Goal: Find specific page/section: Find specific page/section

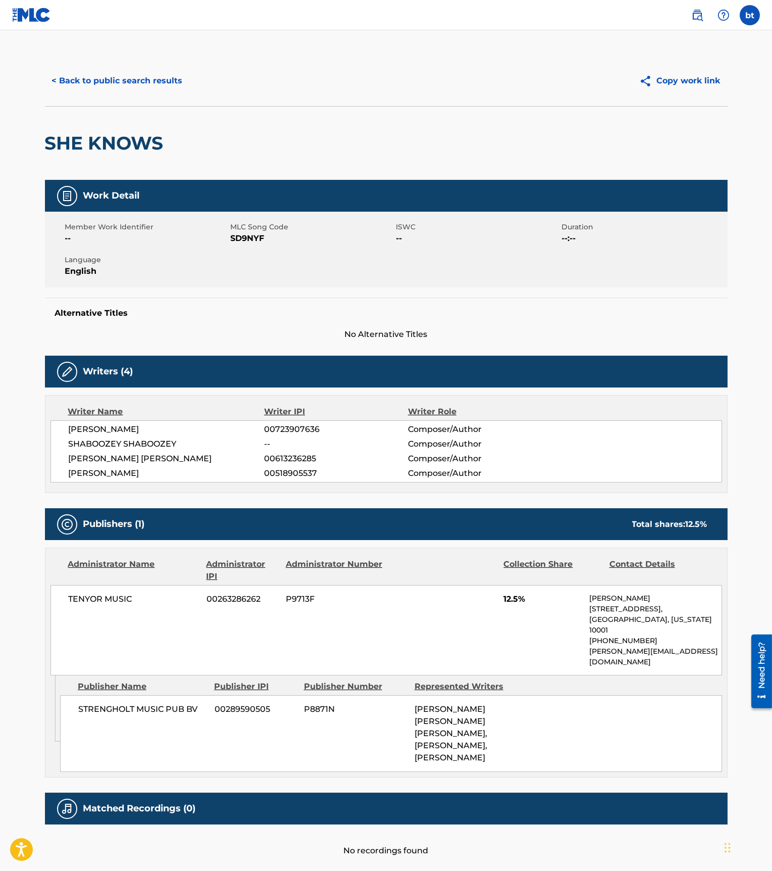
click at [102, 81] on button "< Back to public search results" at bounding box center [117, 80] width 145 height 25
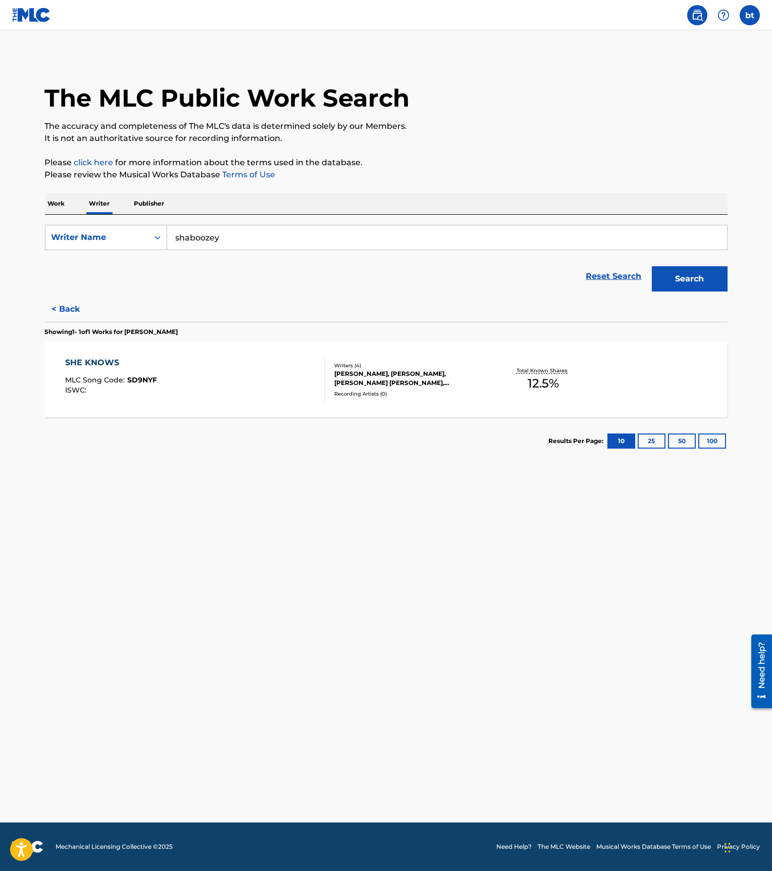
click at [66, 204] on p "Work" at bounding box center [56, 203] width 23 height 21
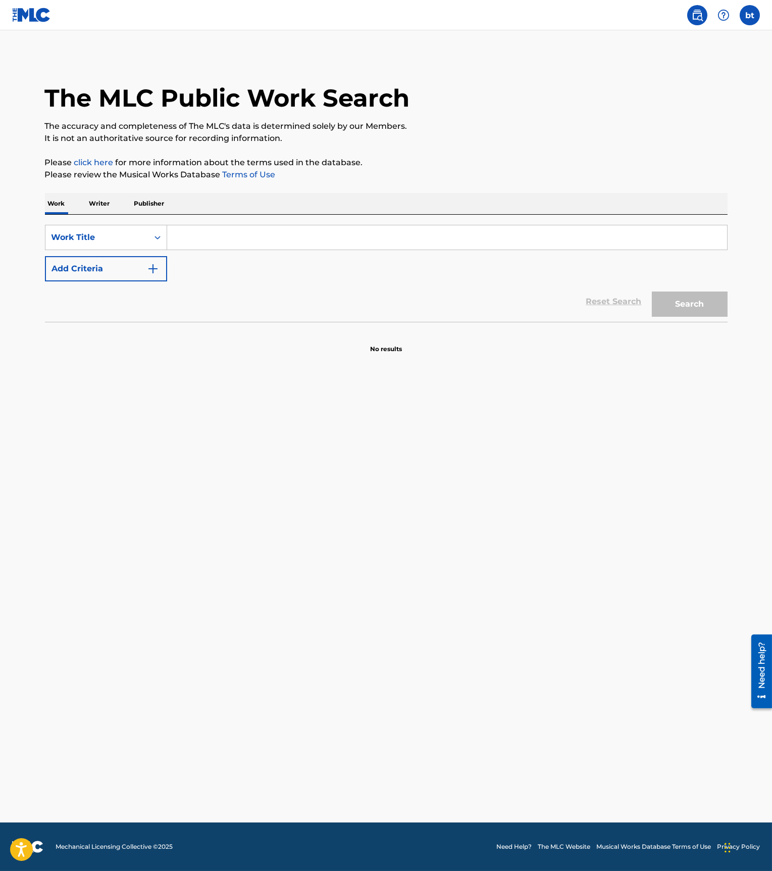
click at [103, 206] on p "Writer" at bounding box center [99, 203] width 27 height 21
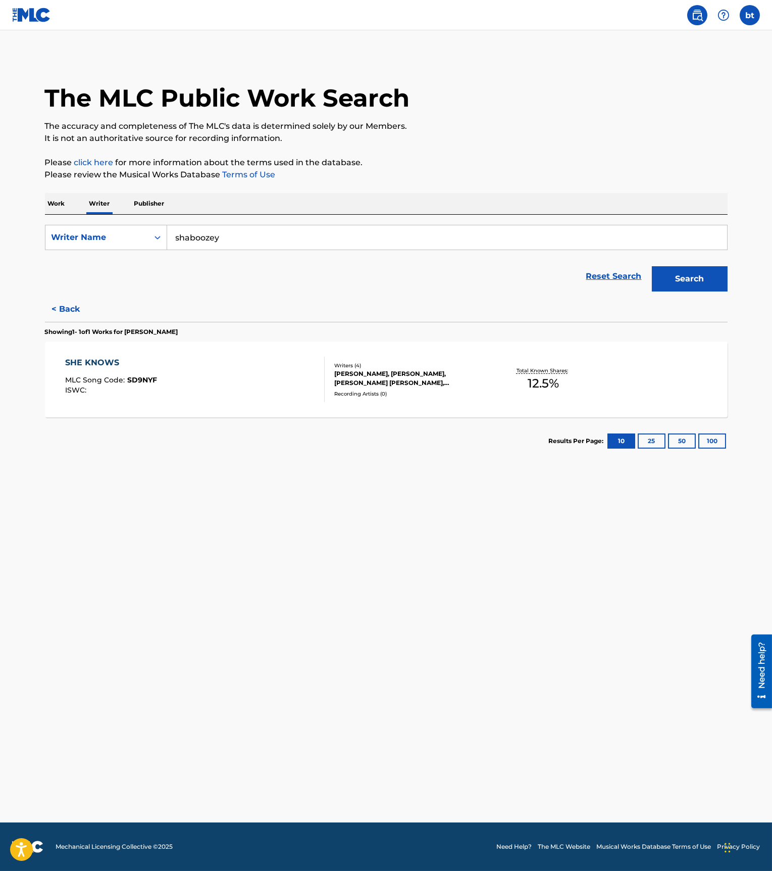
click at [59, 203] on p "Work" at bounding box center [56, 203] width 23 height 21
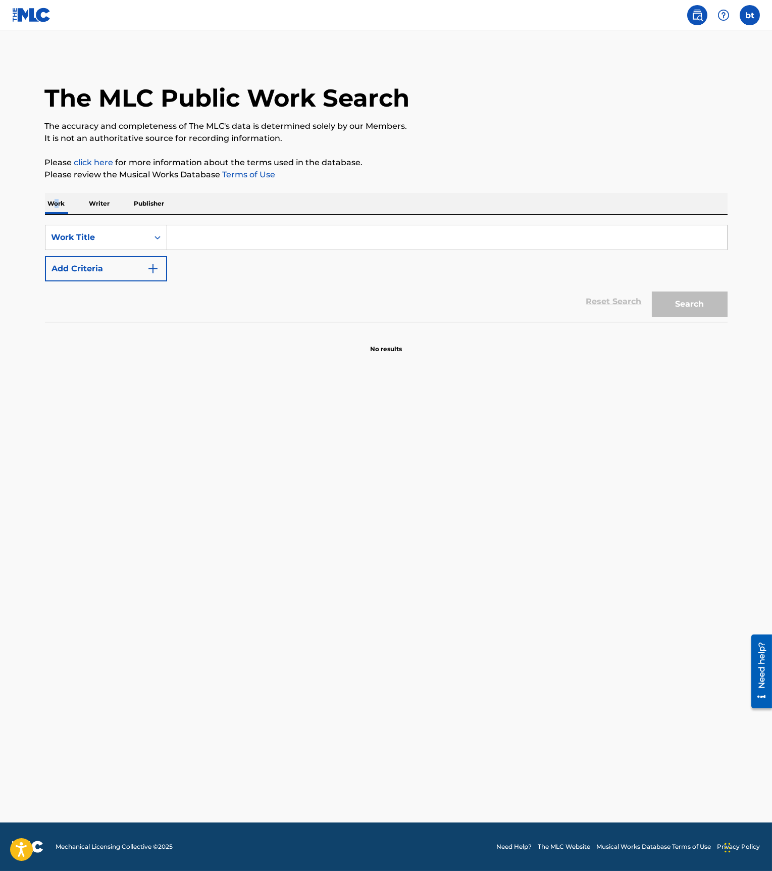
click at [150, 264] on img "Search Form" at bounding box center [153, 269] width 12 height 12
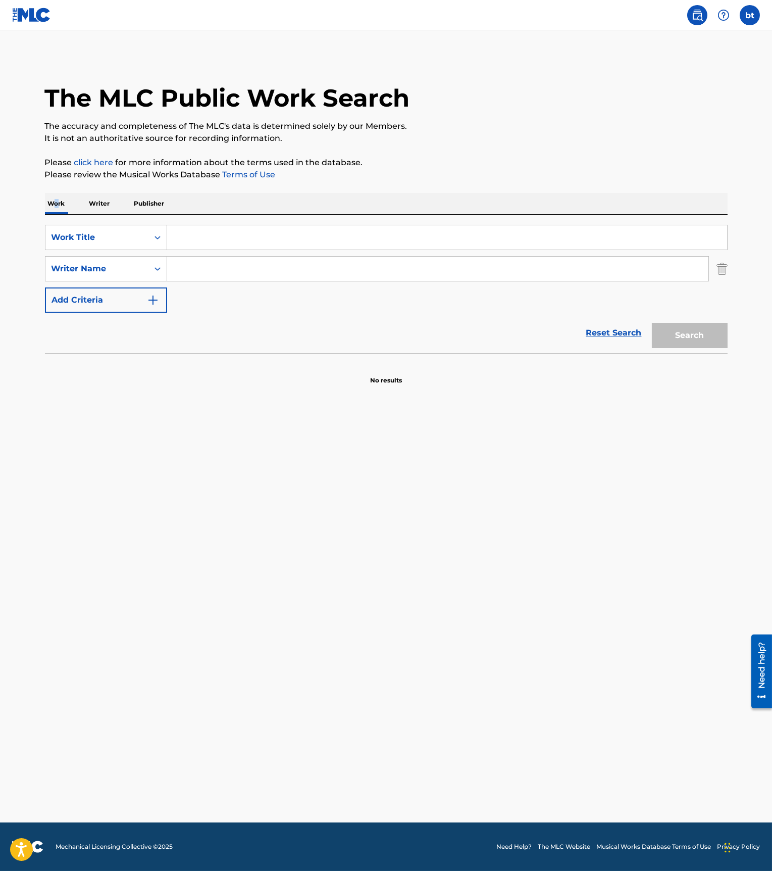
click at [35, 14] on img at bounding box center [31, 15] width 39 height 15
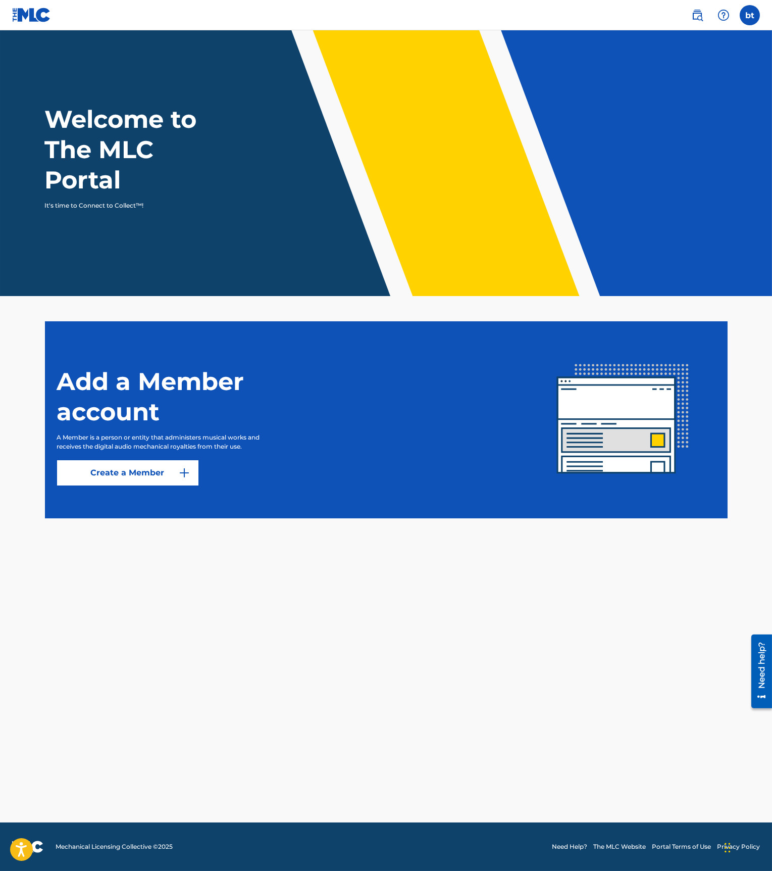
click at [695, 16] on img at bounding box center [698, 15] width 12 height 12
